Goal: Information Seeking & Learning: Learn about a topic

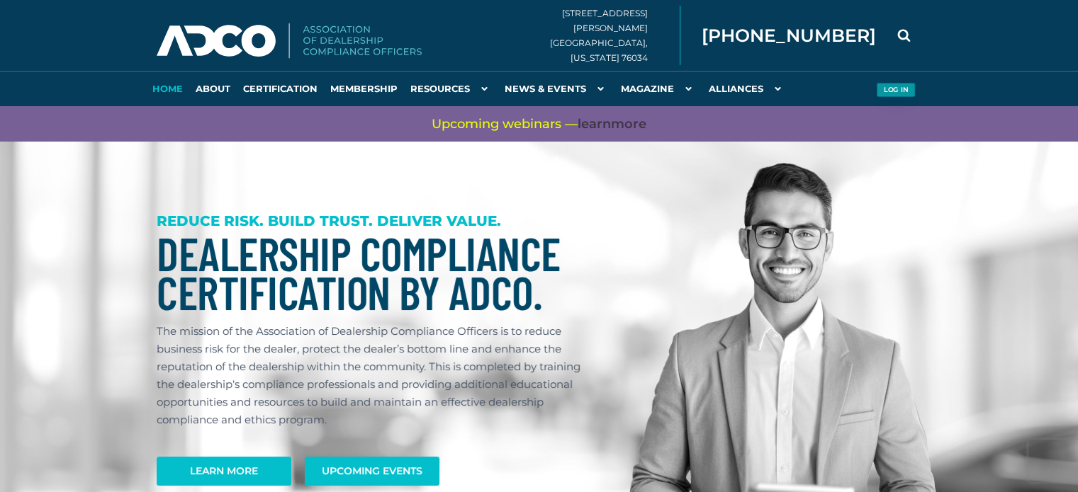
click at [887, 90] on button "Log in" at bounding box center [895, 90] width 39 height 15
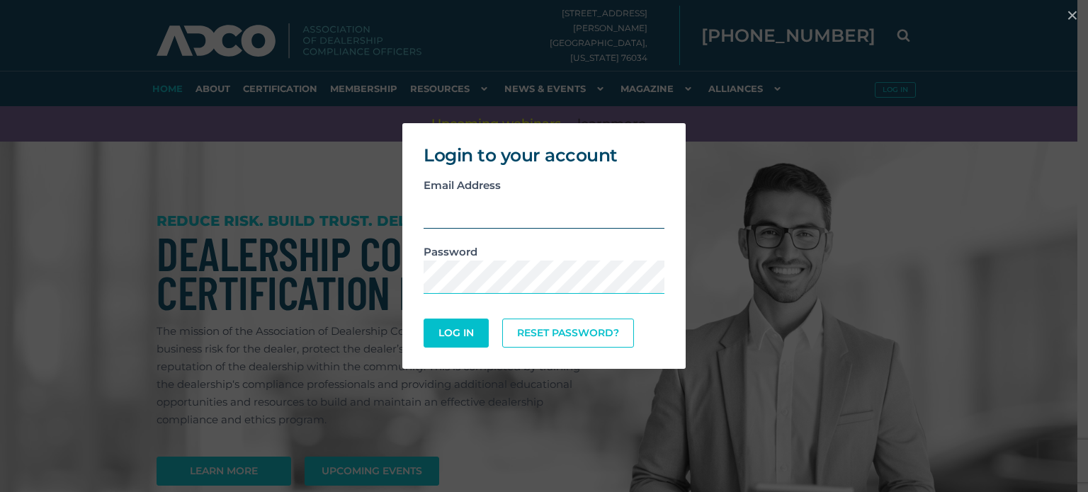
type input "[EMAIL_ADDRESS][DOMAIN_NAME]"
click at [453, 333] on button "Log In" at bounding box center [456, 334] width 62 height 28
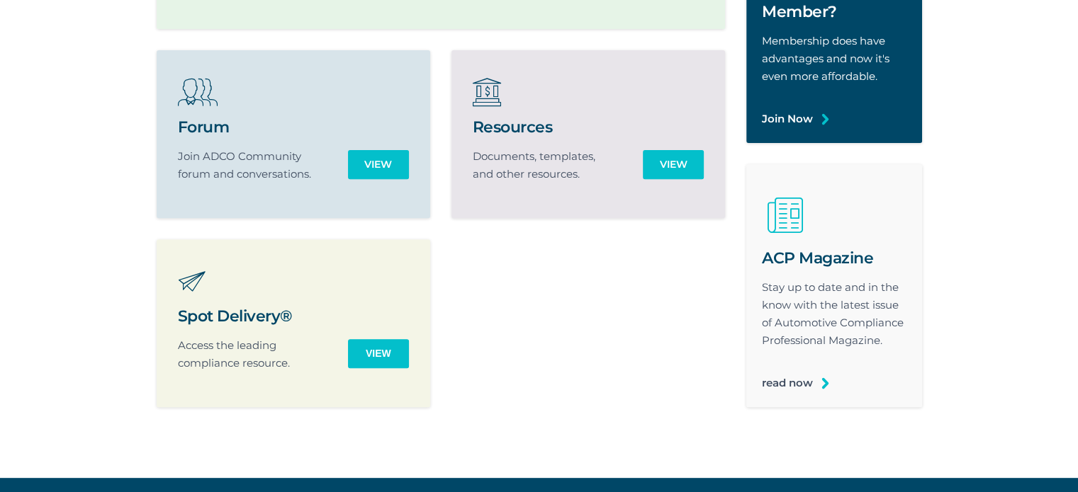
scroll to position [496, 0]
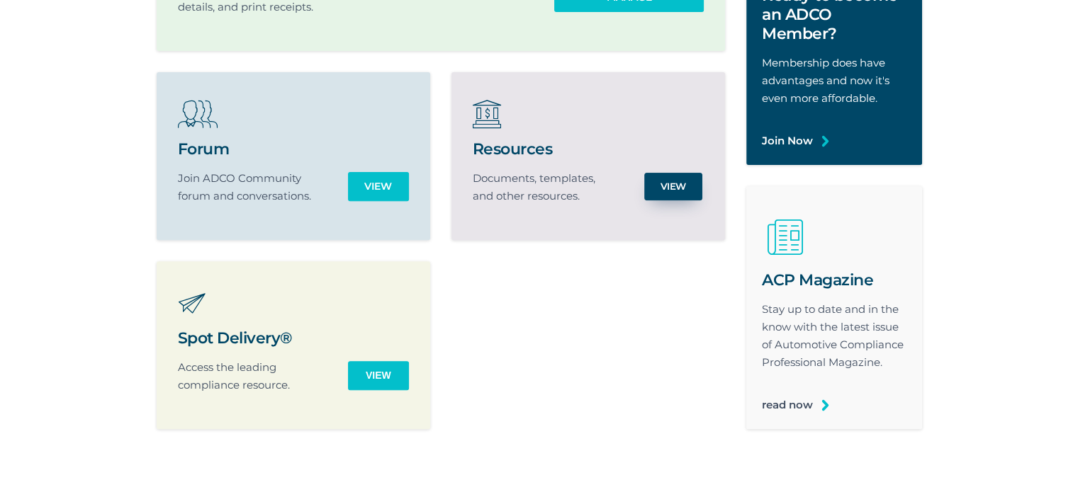
click at [669, 191] on link "View" at bounding box center [673, 187] width 58 height 28
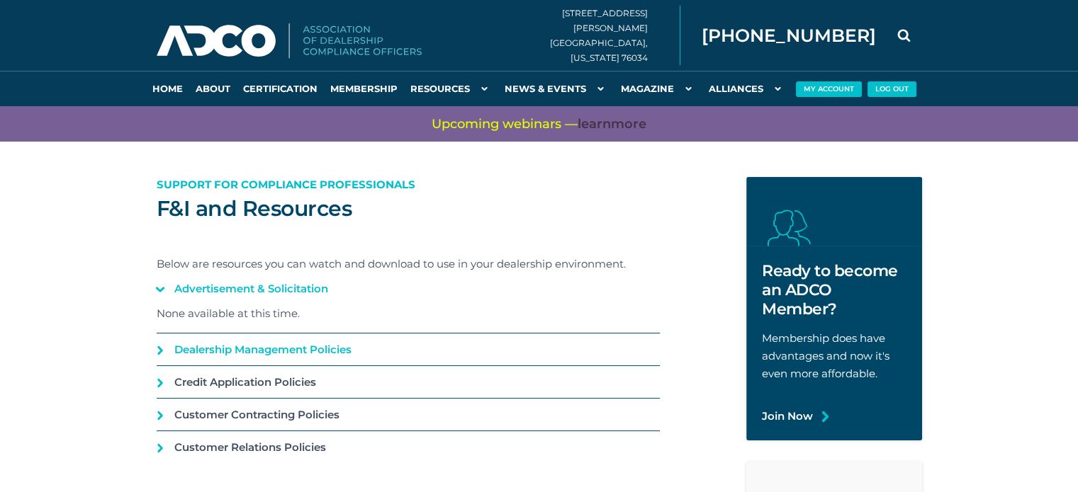
click at [157, 345] on link "Dealership Management Policies" at bounding box center [408, 350] width 503 height 32
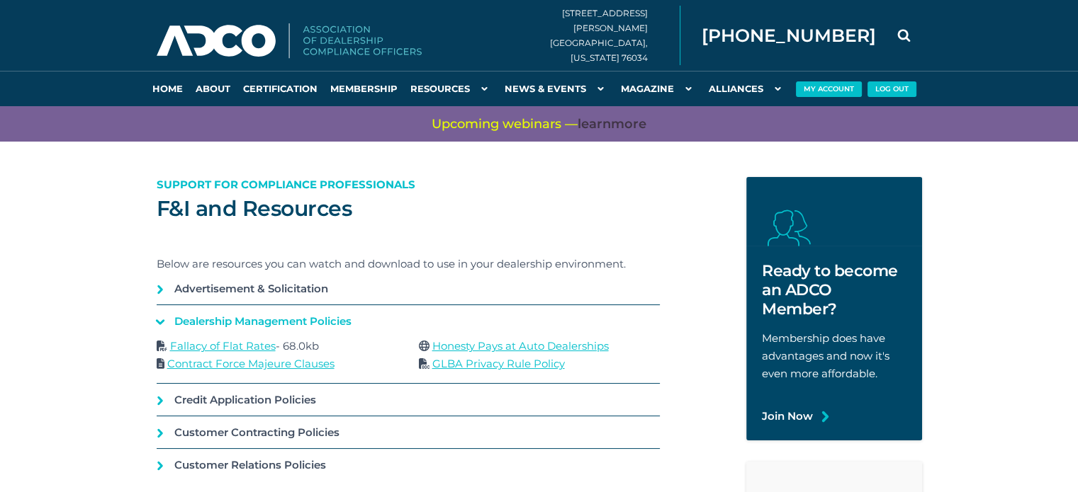
click at [227, 364] on link "Contract Force Majeure Clauses" at bounding box center [250, 363] width 167 height 13
click at [482, 346] on link "Honesty Pays at Auto Dealerships" at bounding box center [520, 345] width 176 height 13
click at [472, 362] on link "GLBA Privacy Rule Policy" at bounding box center [498, 363] width 132 height 13
click at [159, 399] on link "Credit Application Policies" at bounding box center [408, 400] width 503 height 32
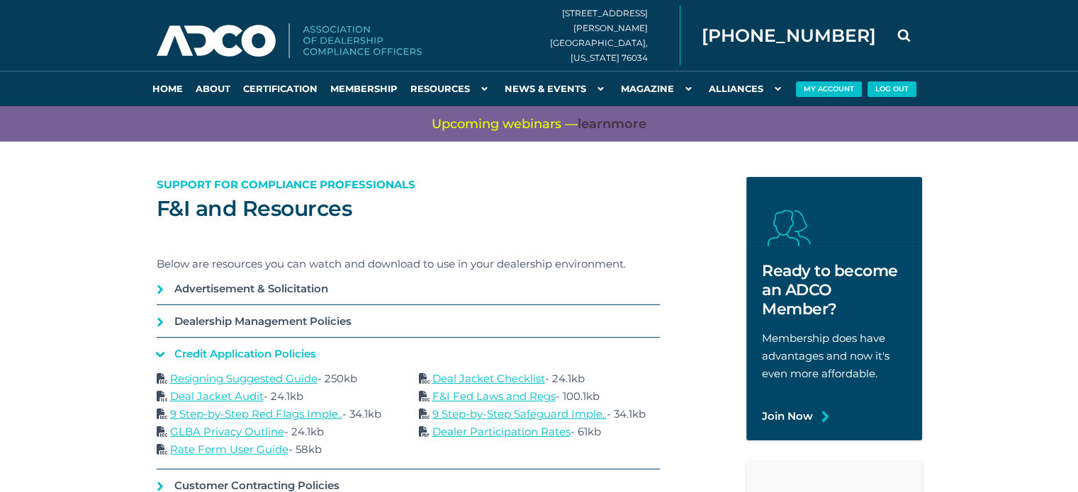
click at [281, 414] on link "9 Step-by-Step Red Flags Imple.." at bounding box center [256, 413] width 172 height 13
click at [546, 415] on link "9 Step-by-Step Safeguard Imple.." at bounding box center [519, 413] width 174 height 13
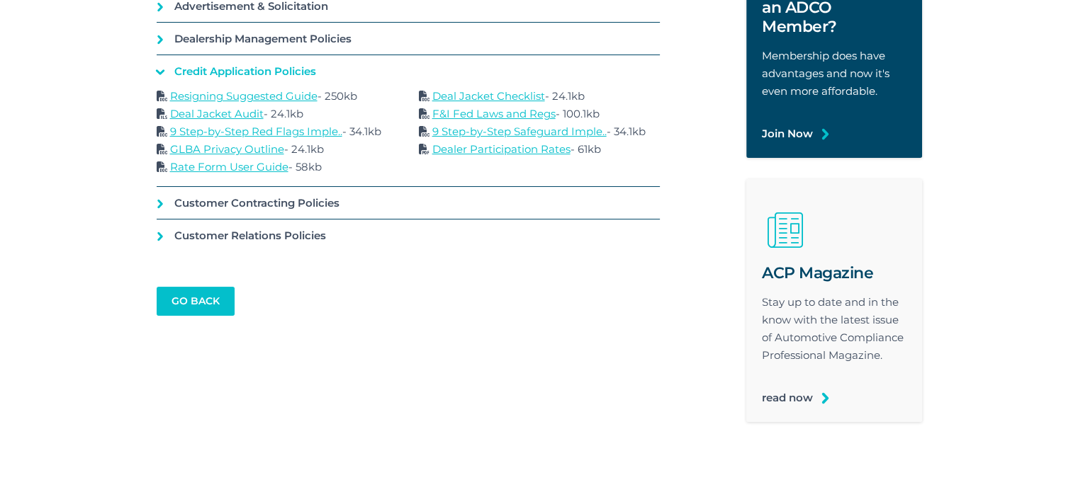
scroll to position [213, 0]
click at [162, 201] on link "Customer Contracting Policies" at bounding box center [408, 202] width 503 height 32
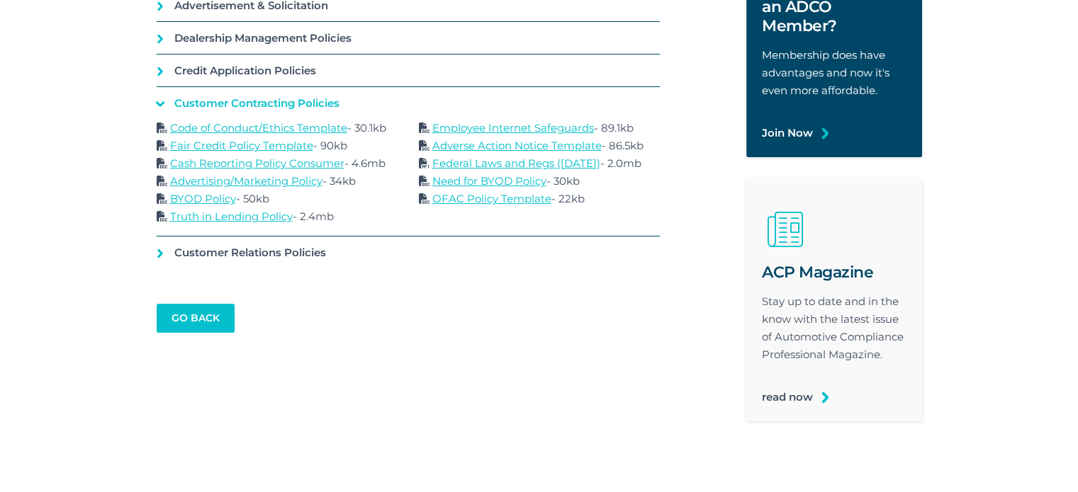
click at [191, 198] on link "BYOD Policy" at bounding box center [203, 198] width 66 height 13
click at [198, 198] on link "BYOD Policy" at bounding box center [203, 198] width 66 height 13
click at [160, 249] on link "Customer Relations Policies" at bounding box center [408, 253] width 503 height 32
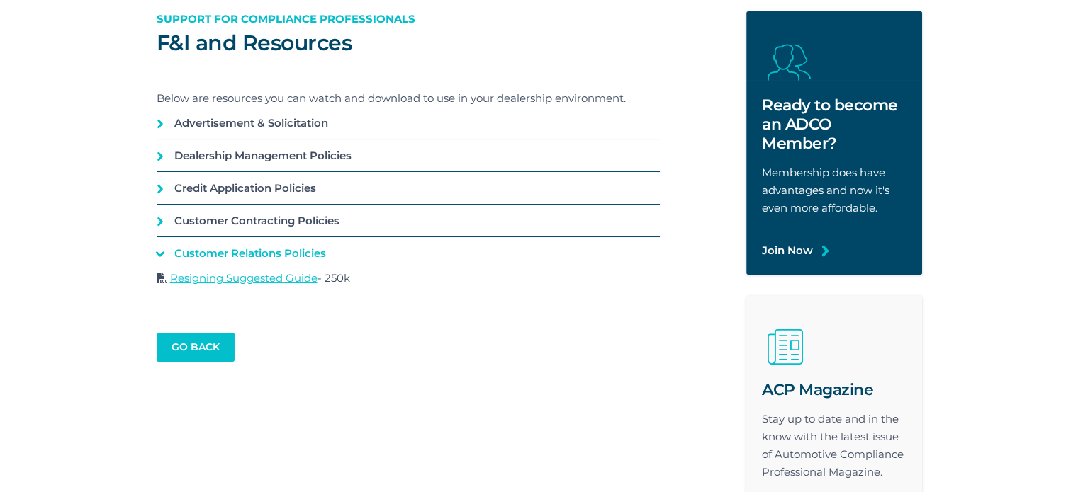
scroll to position [71, 0]
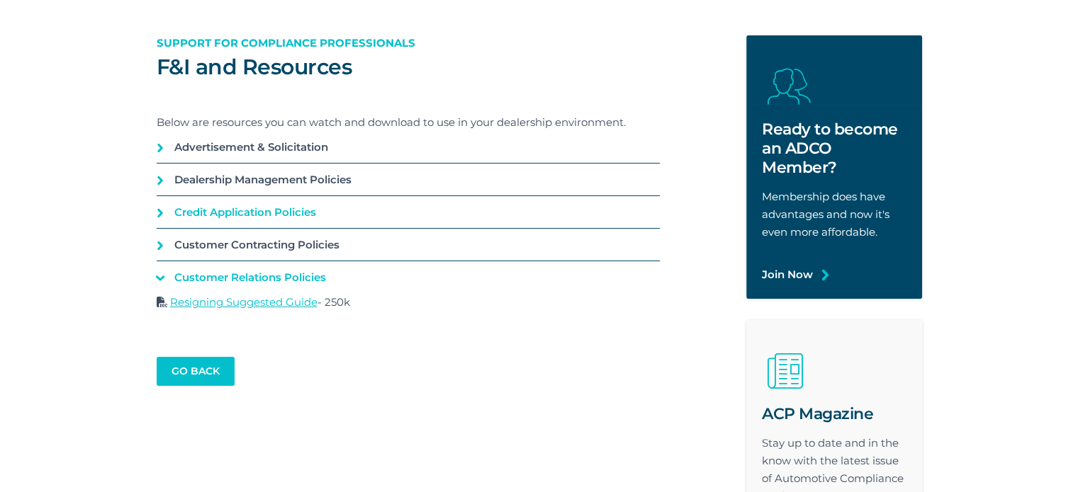
click at [160, 210] on link "Credit Application Policies" at bounding box center [408, 212] width 503 height 32
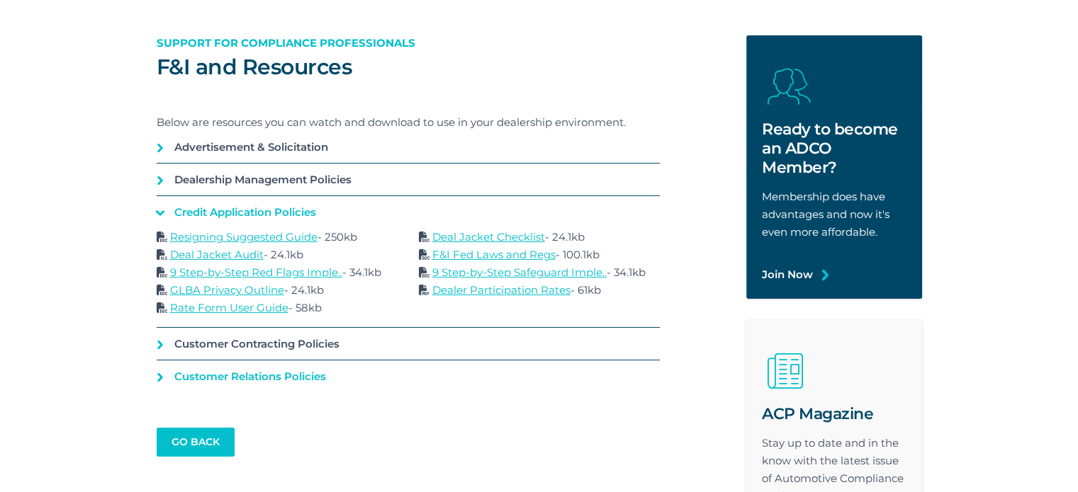
click at [161, 379] on link "Customer Relations Policies" at bounding box center [408, 377] width 503 height 32
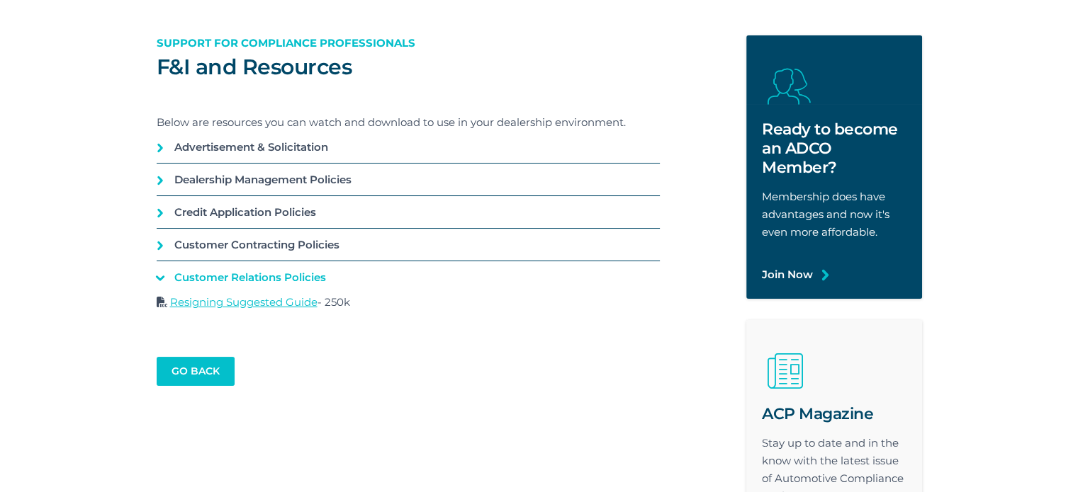
click at [261, 304] on link "Resigning Suggested Guide" at bounding box center [243, 301] width 147 height 13
click at [260, 304] on link "Resigning Suggested Guide" at bounding box center [243, 301] width 147 height 13
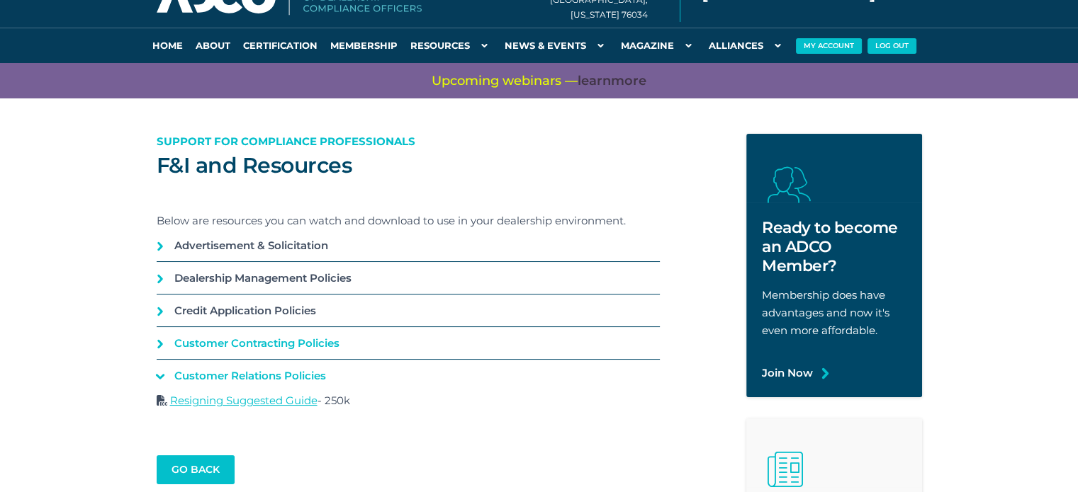
scroll to position [0, 0]
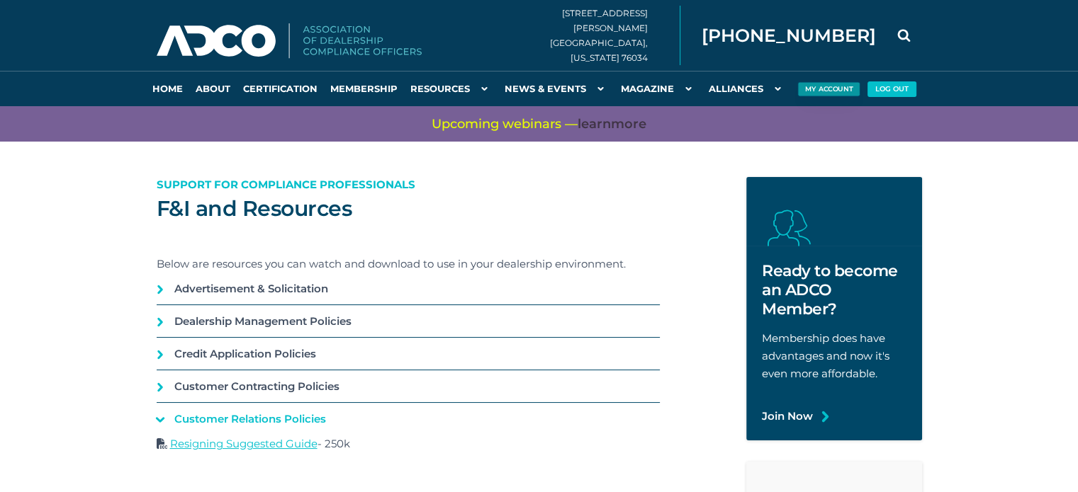
click at [837, 89] on button "My Account" at bounding box center [828, 89] width 62 height 15
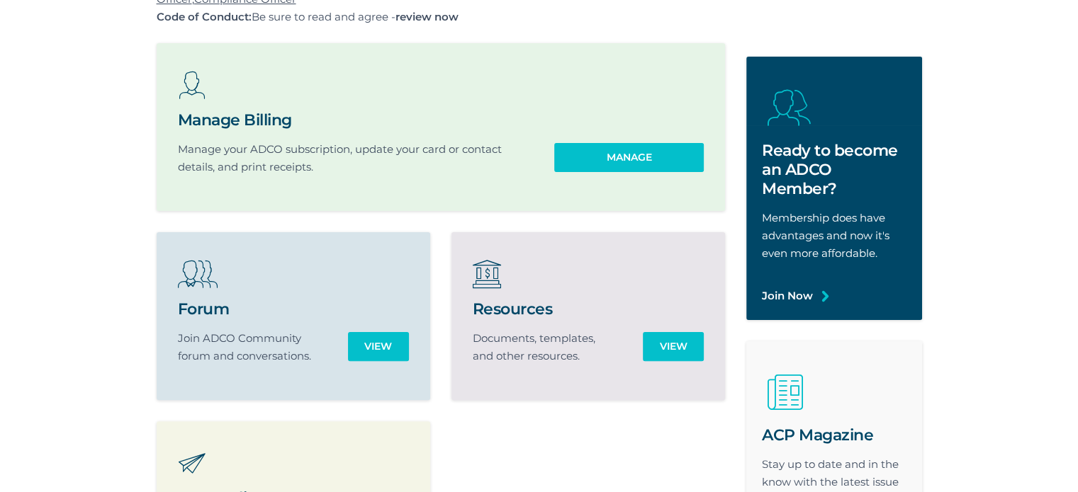
scroll to position [213, 0]
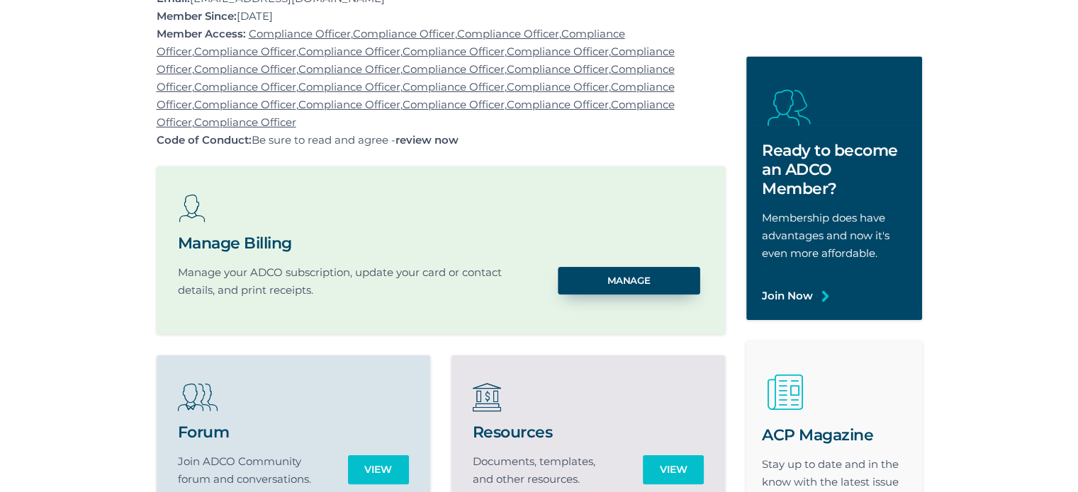
click at [631, 286] on link "Manage" at bounding box center [629, 281] width 142 height 28
